Goal: Task Accomplishment & Management: Use online tool/utility

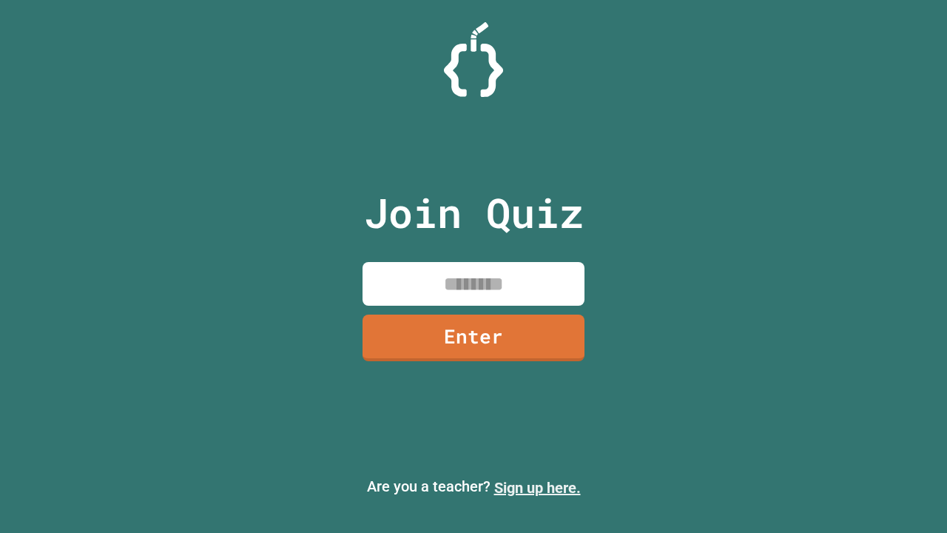
click at [537, 488] on link "Sign up here." at bounding box center [537, 488] width 87 height 18
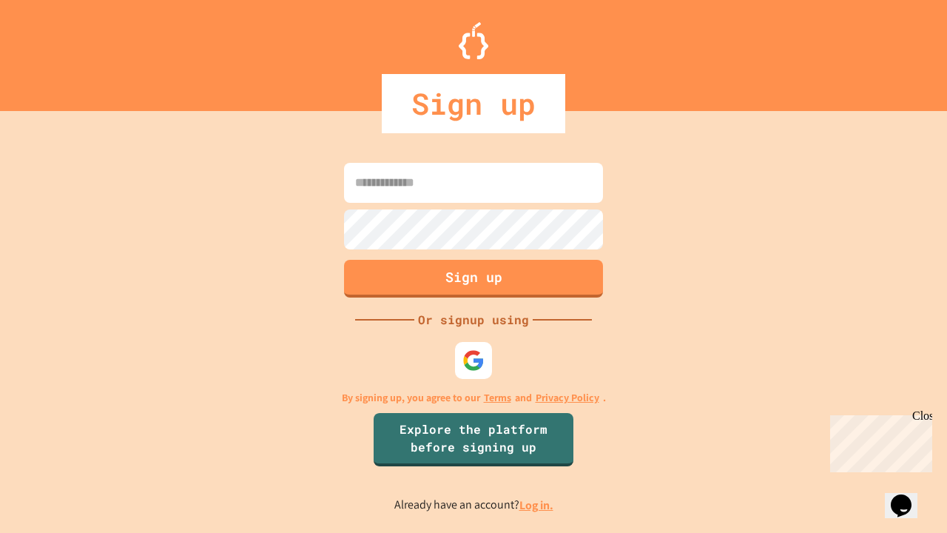
click at [537, 505] on link "Log in." at bounding box center [537, 505] width 34 height 16
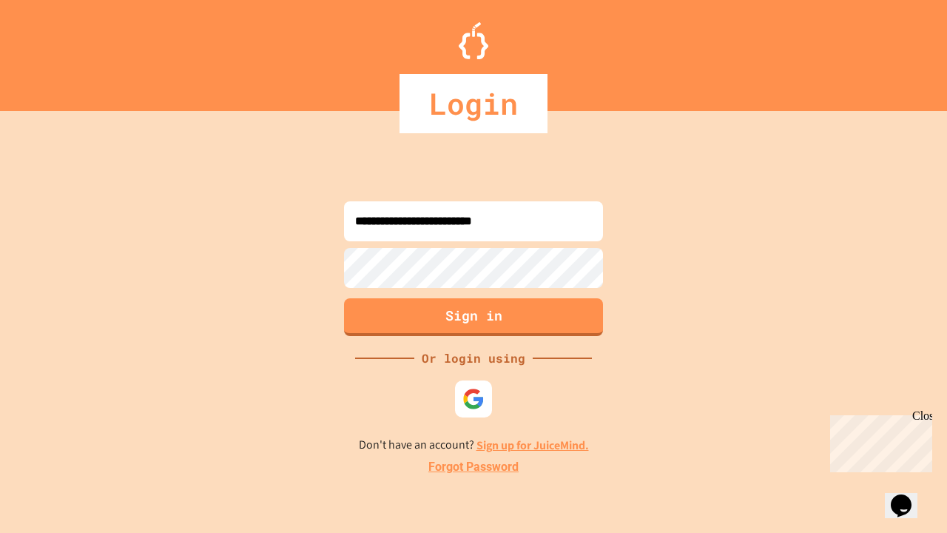
type input "**********"
